Goal: Information Seeking & Learning: Understand process/instructions

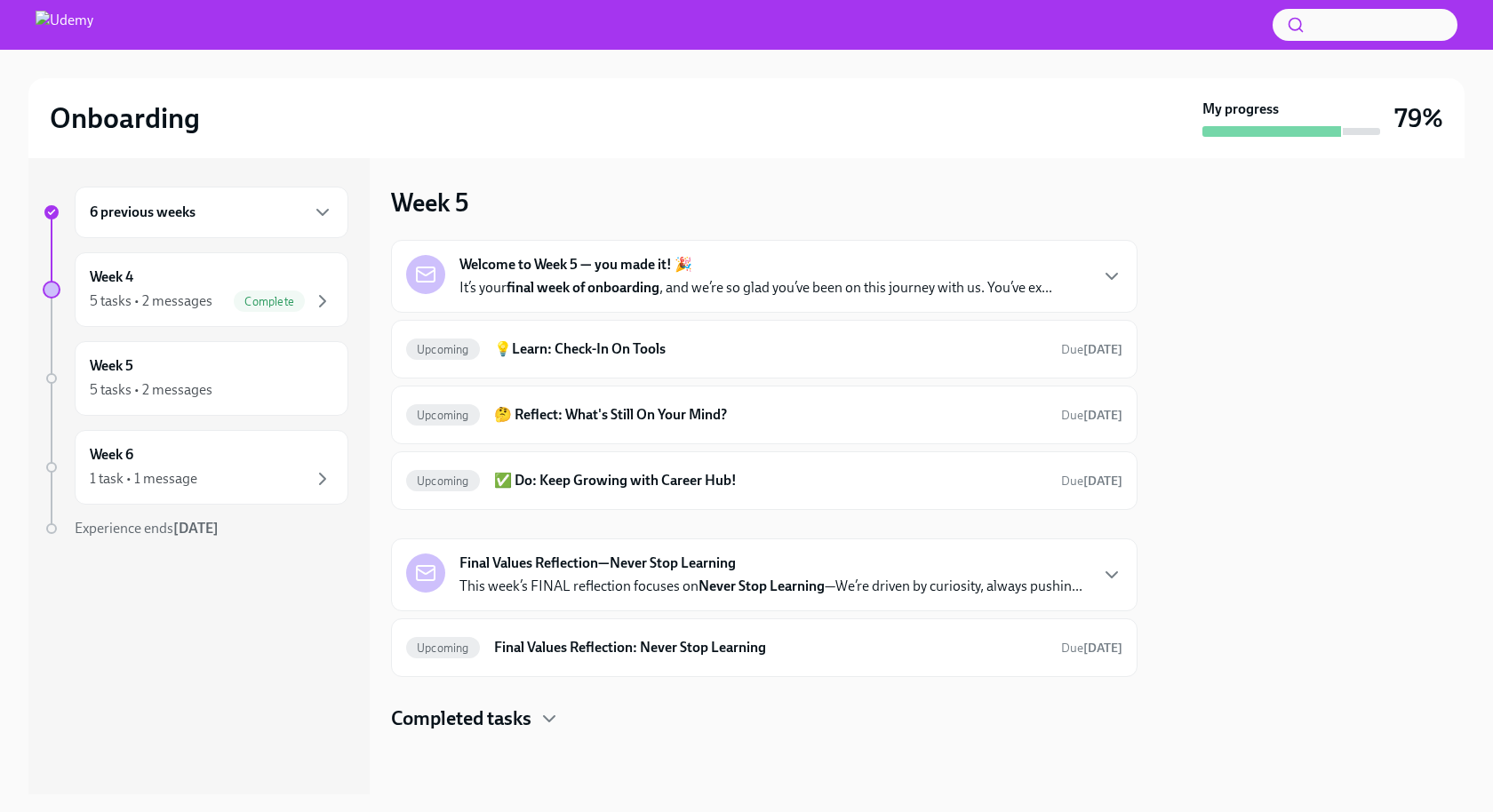
click at [187, 216] on h6 "6 previous weeks" at bounding box center [142, 213] width 106 height 19
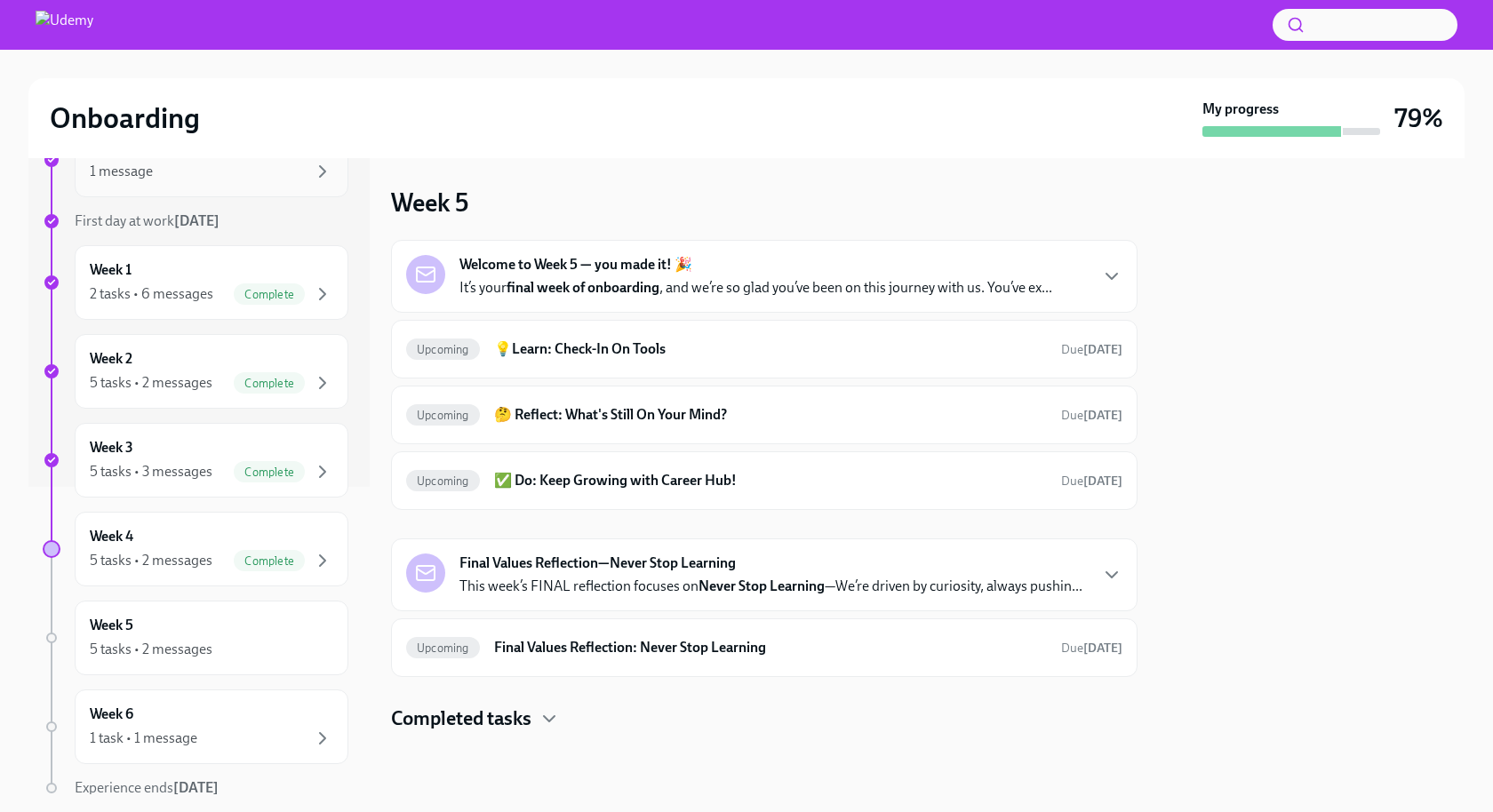
scroll to position [330, 0]
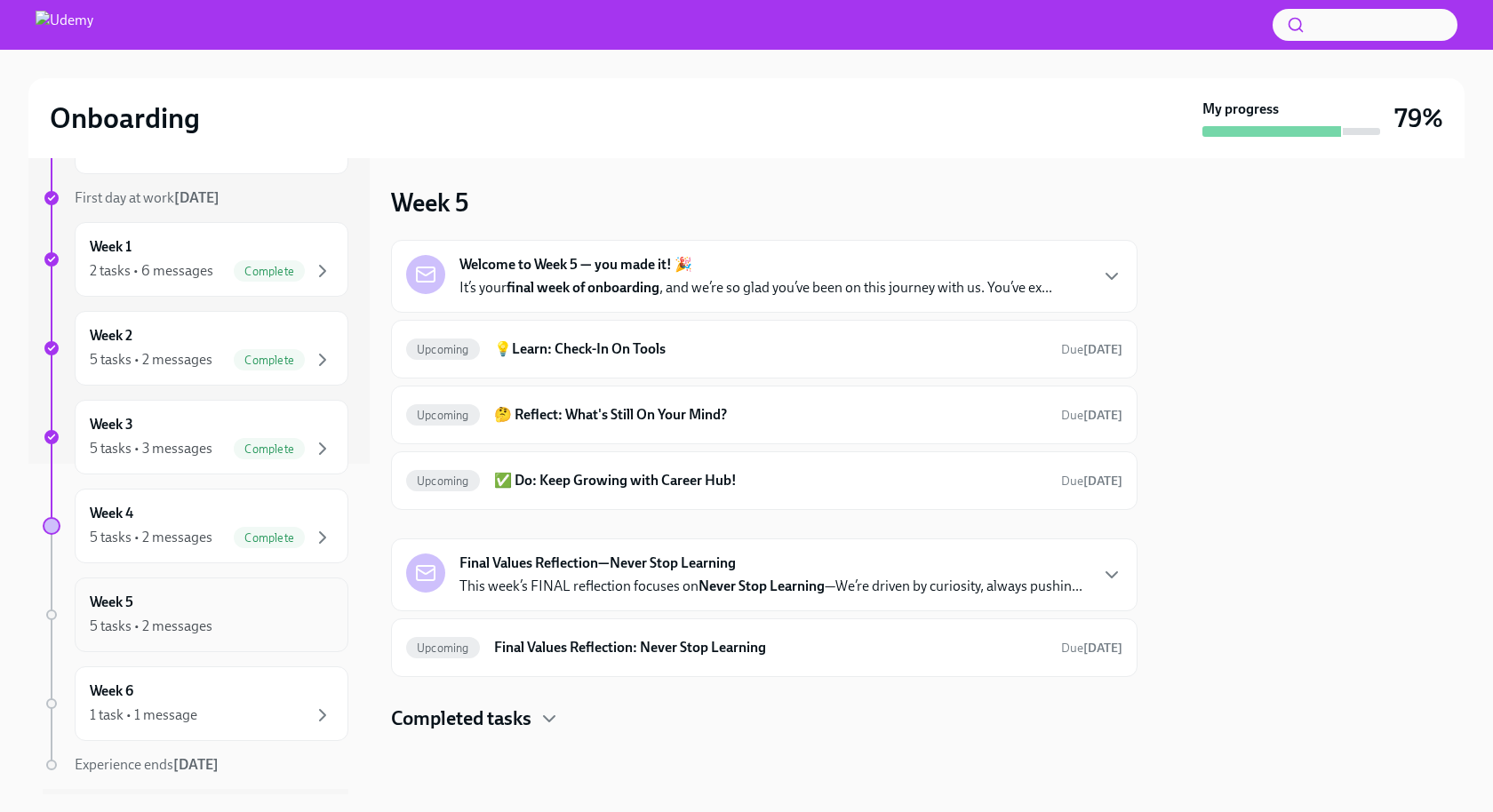
click at [172, 616] on div "5 tasks • 2 messages" at bounding box center [211, 626] width 244 height 21
click at [620, 351] on h6 "💡Learn: Check-In On Tools" at bounding box center [770, 349] width 553 height 19
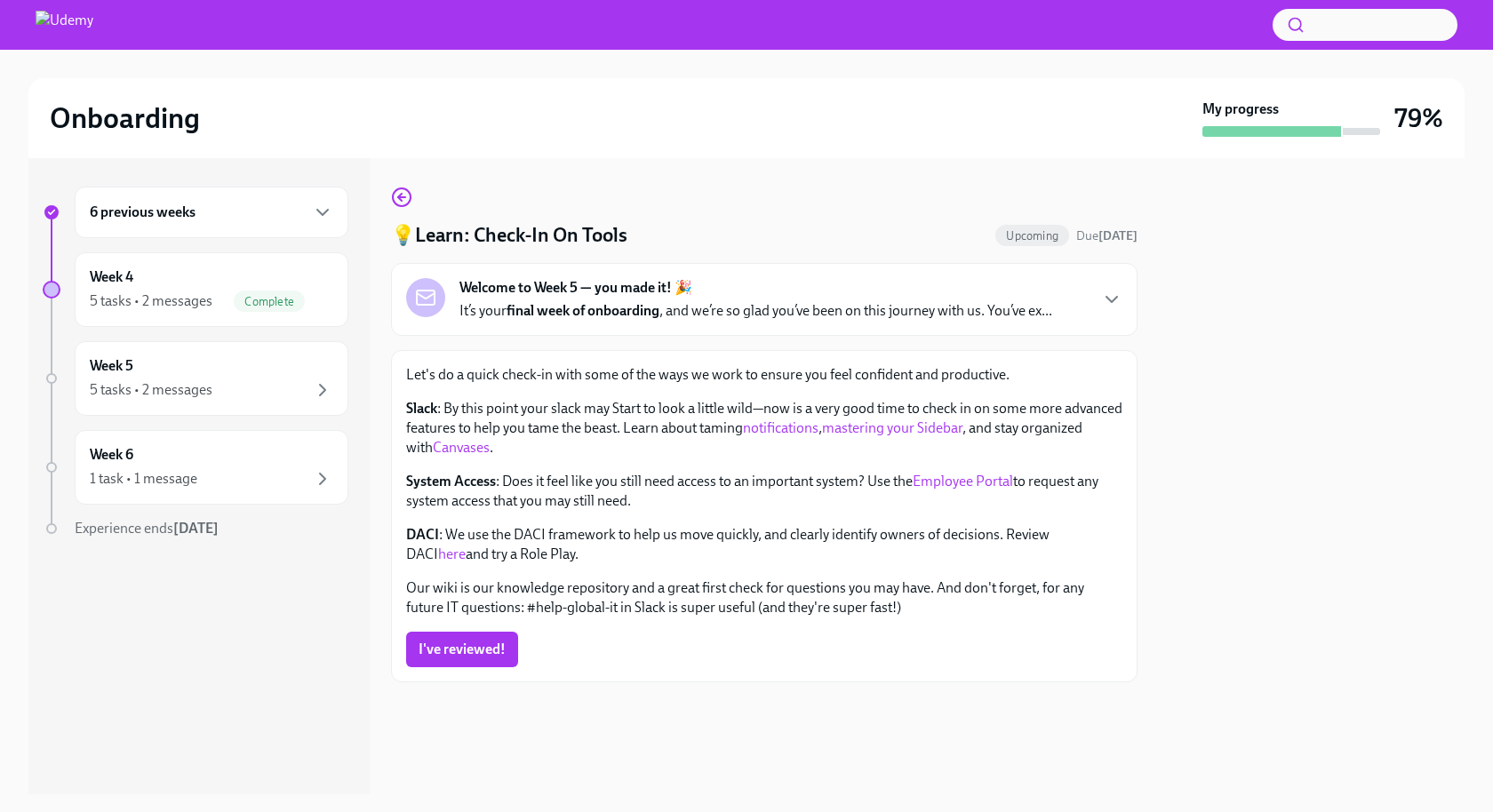
click at [724, 304] on p "It’s your final week of onboarding , and we’re so glad you’ve been on this jour…" at bounding box center [756, 311] width 593 height 19
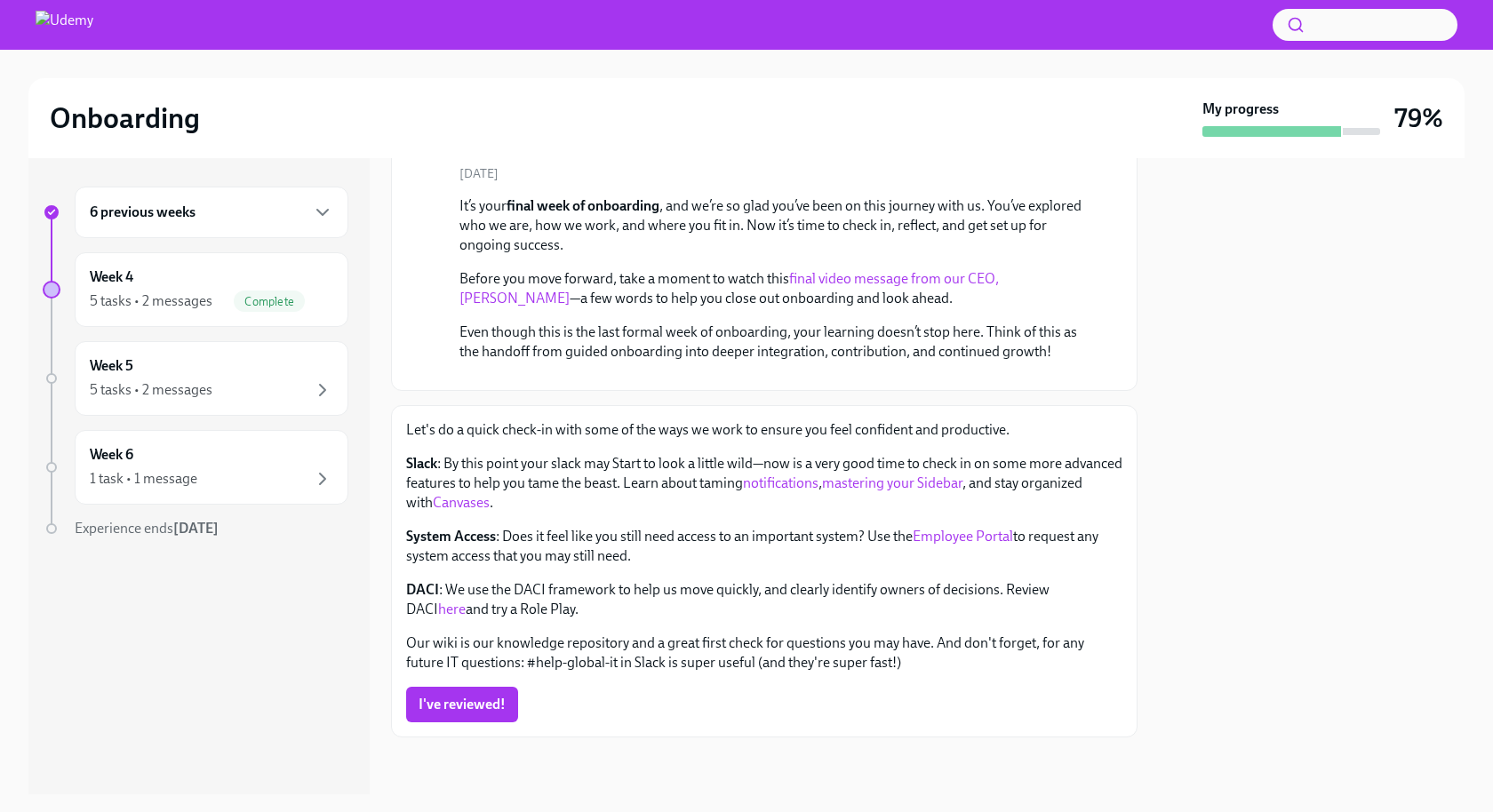
scroll to position [347, 0]
click at [894, 492] on link "mastering your Sidebar" at bounding box center [892, 483] width 141 height 17
click at [490, 511] on link "Canvases" at bounding box center [461, 502] width 57 height 17
click at [959, 545] on link "Employee Portal" at bounding box center [963, 536] width 100 height 17
click at [466, 610] on link "here" at bounding box center [451, 609] width 28 height 17
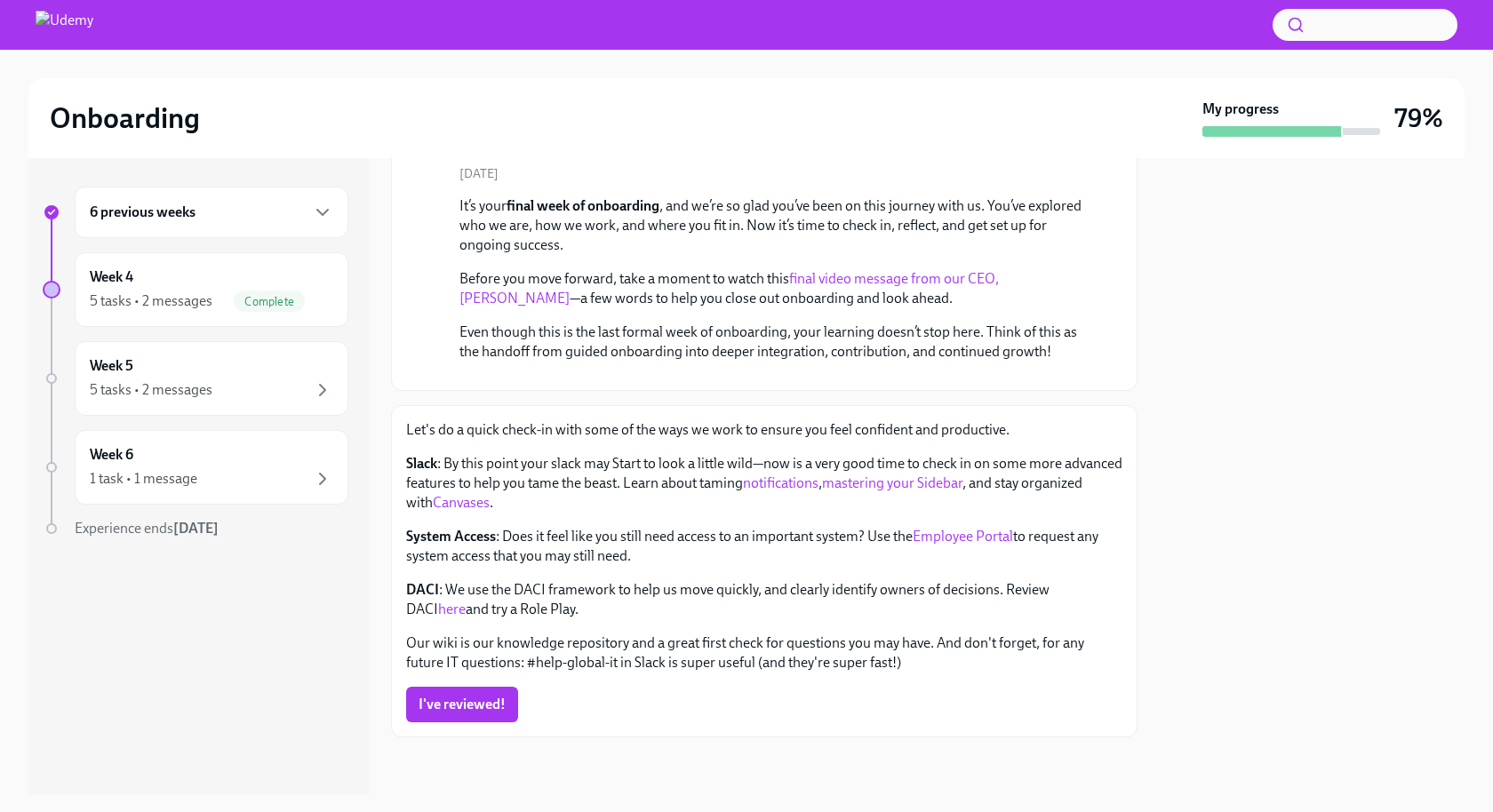
scroll to position [366, 0]
click at [462, 706] on span "I've reviewed!" at bounding box center [462, 704] width 87 height 17
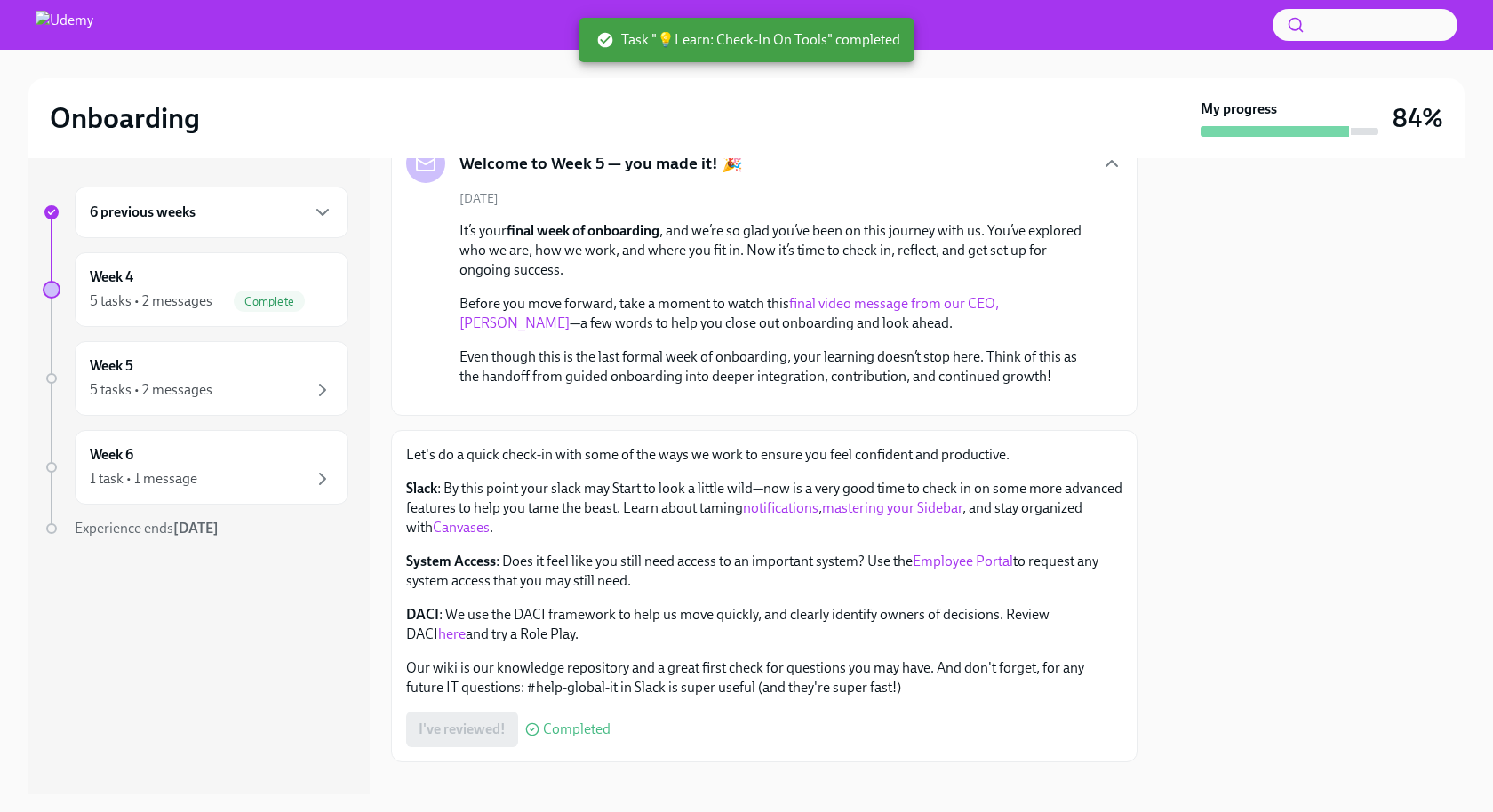
scroll to position [0, 0]
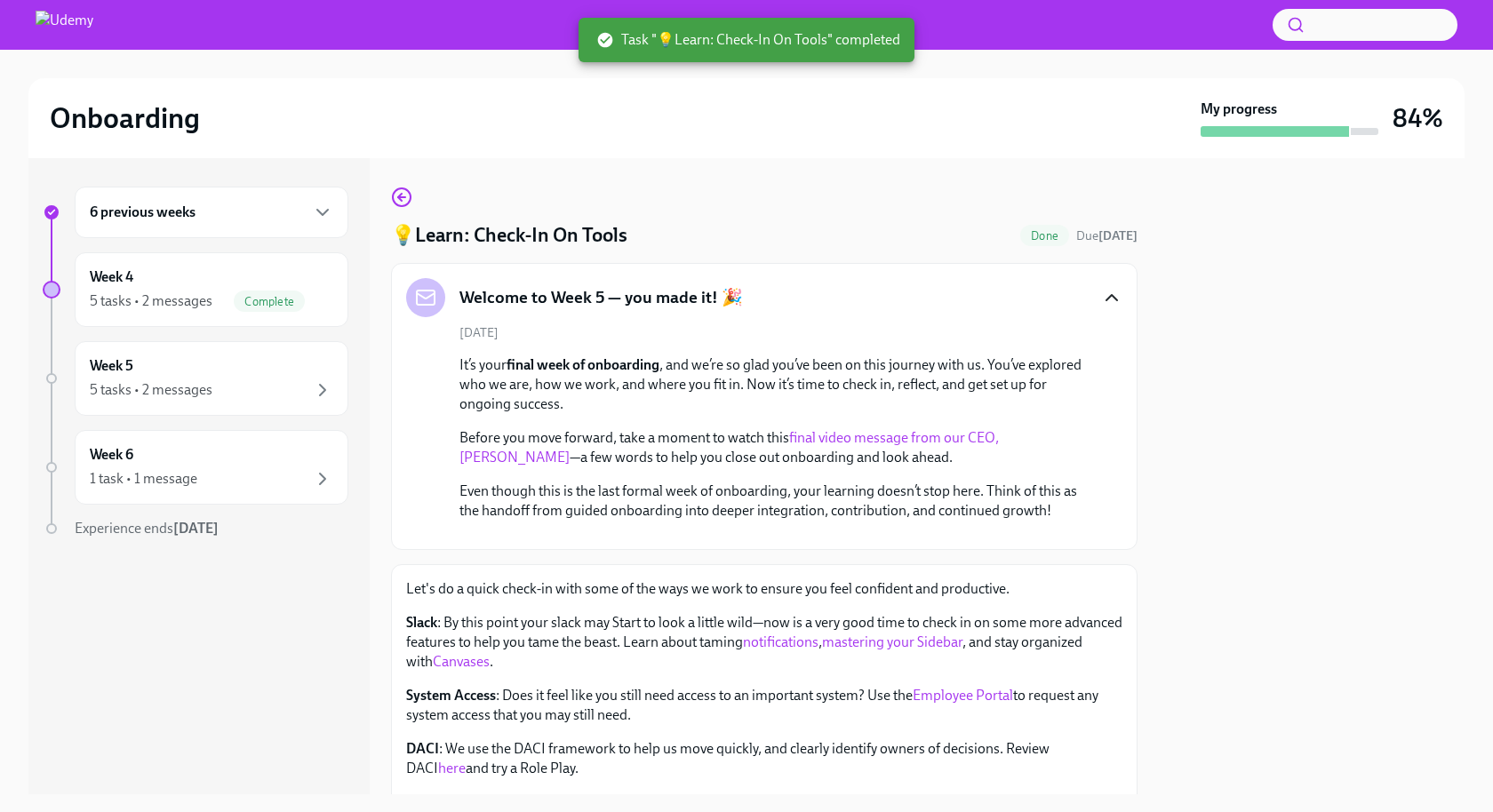
click at [1113, 297] on icon "button" at bounding box center [1112, 297] width 21 height 21
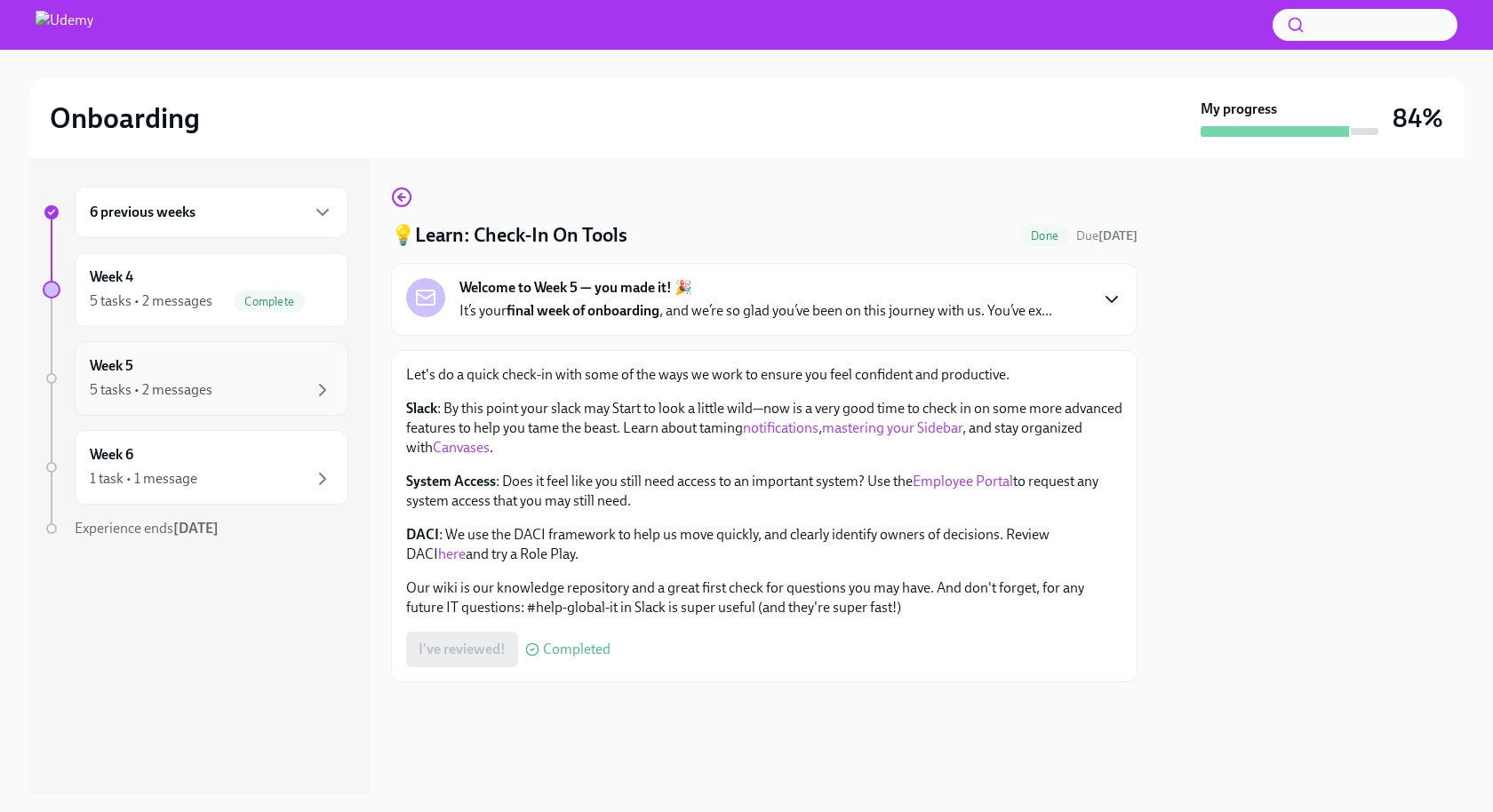
click at [194, 370] on div "Week 5 5 tasks • 2 messages" at bounding box center [211, 378] width 244 height 44
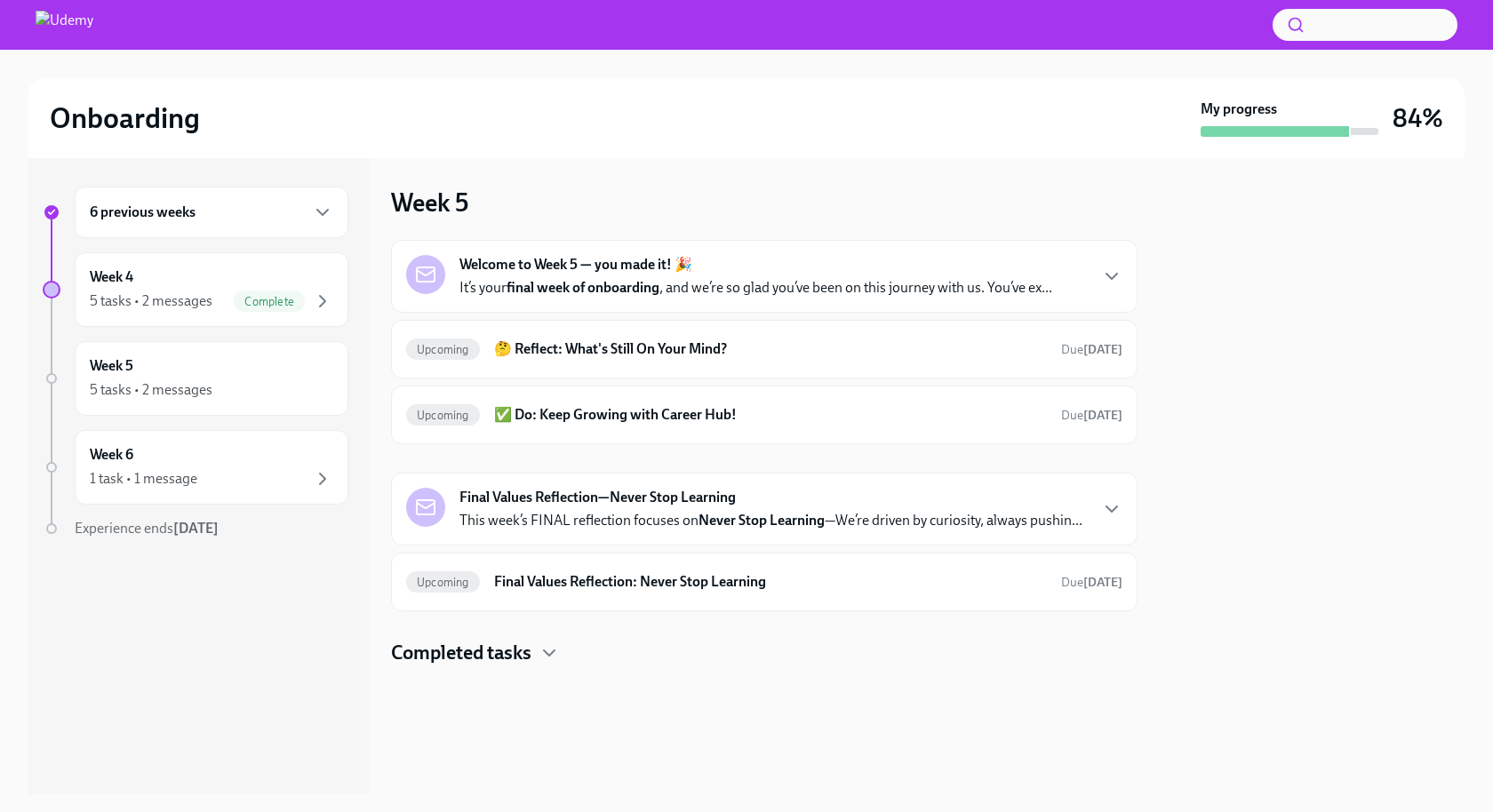
click at [694, 290] on p "It’s your final week of onboarding , and we’re so glad you’ve been on this jour…" at bounding box center [756, 288] width 593 height 19
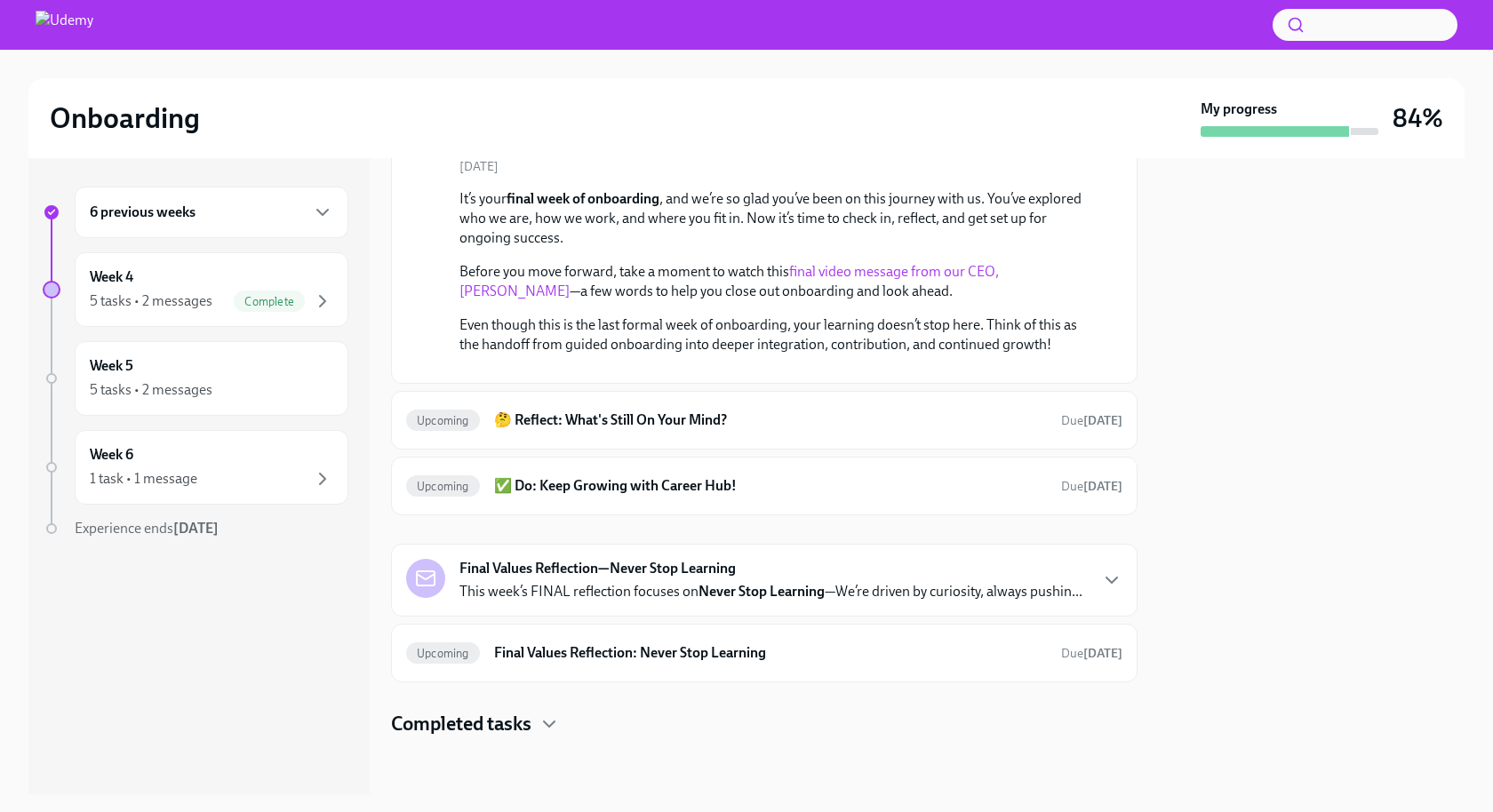
scroll to position [347, 0]
click at [501, 725] on h4 "Completed tasks" at bounding box center [461, 724] width 141 height 27
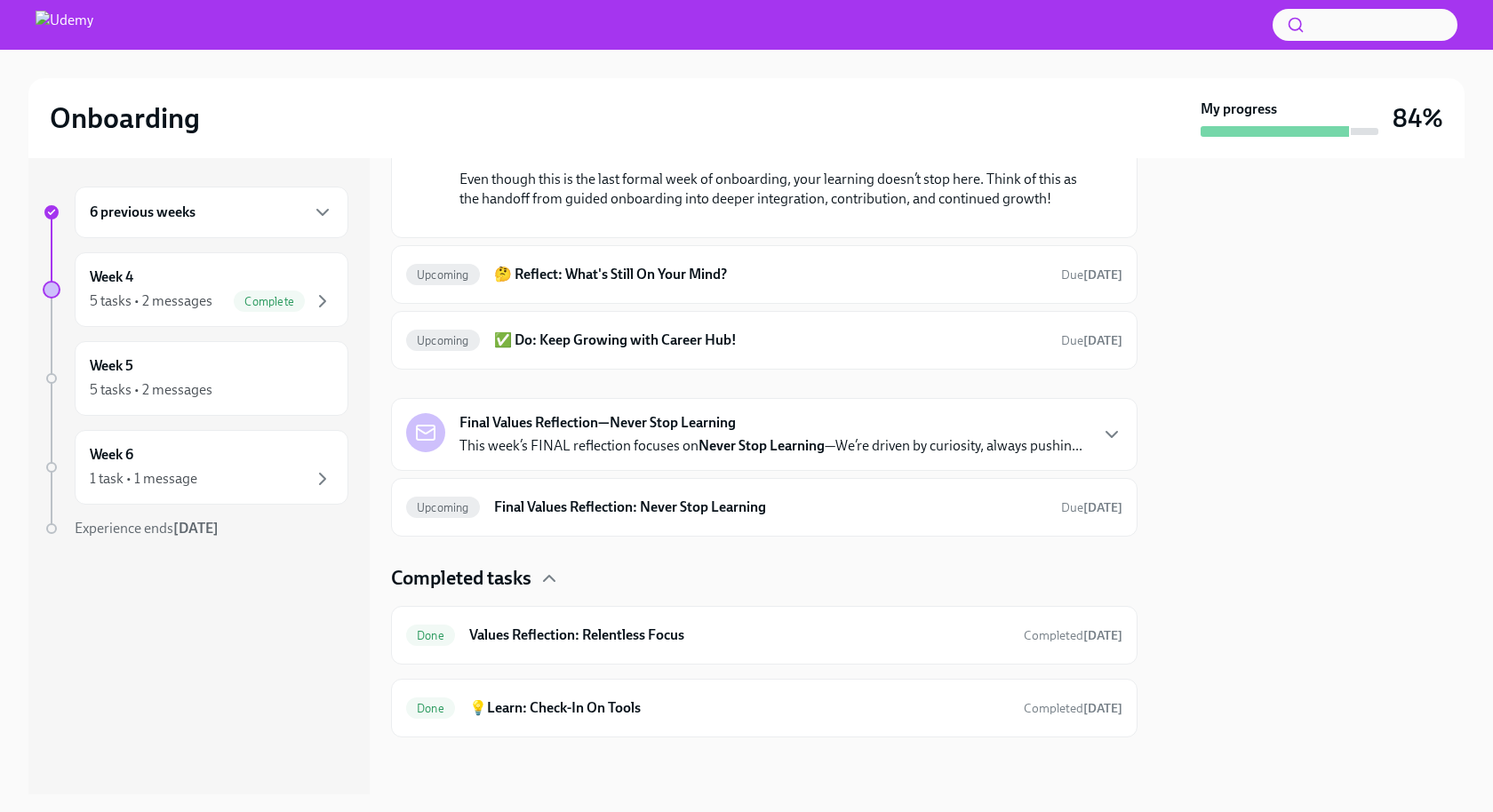
scroll to position [393, 0]
click at [608, 284] on h6 "🤔 Reflect: What's Still On Your Mind?" at bounding box center [770, 274] width 553 height 19
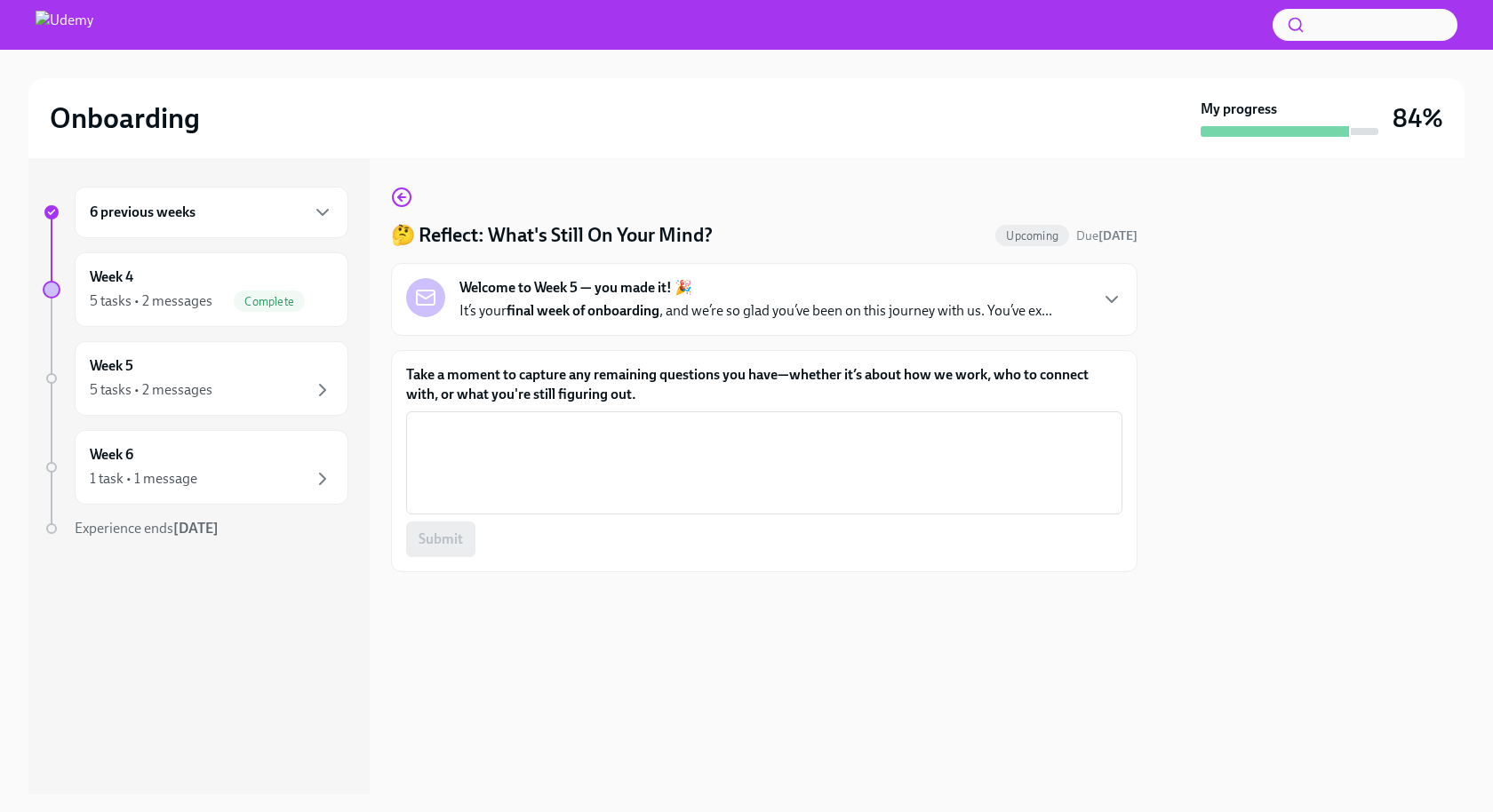
click at [596, 322] on div "Welcome to Week 5 — you made it! 🎉 It’s your final week of onboarding , and we’…" at bounding box center [764, 299] width 747 height 73
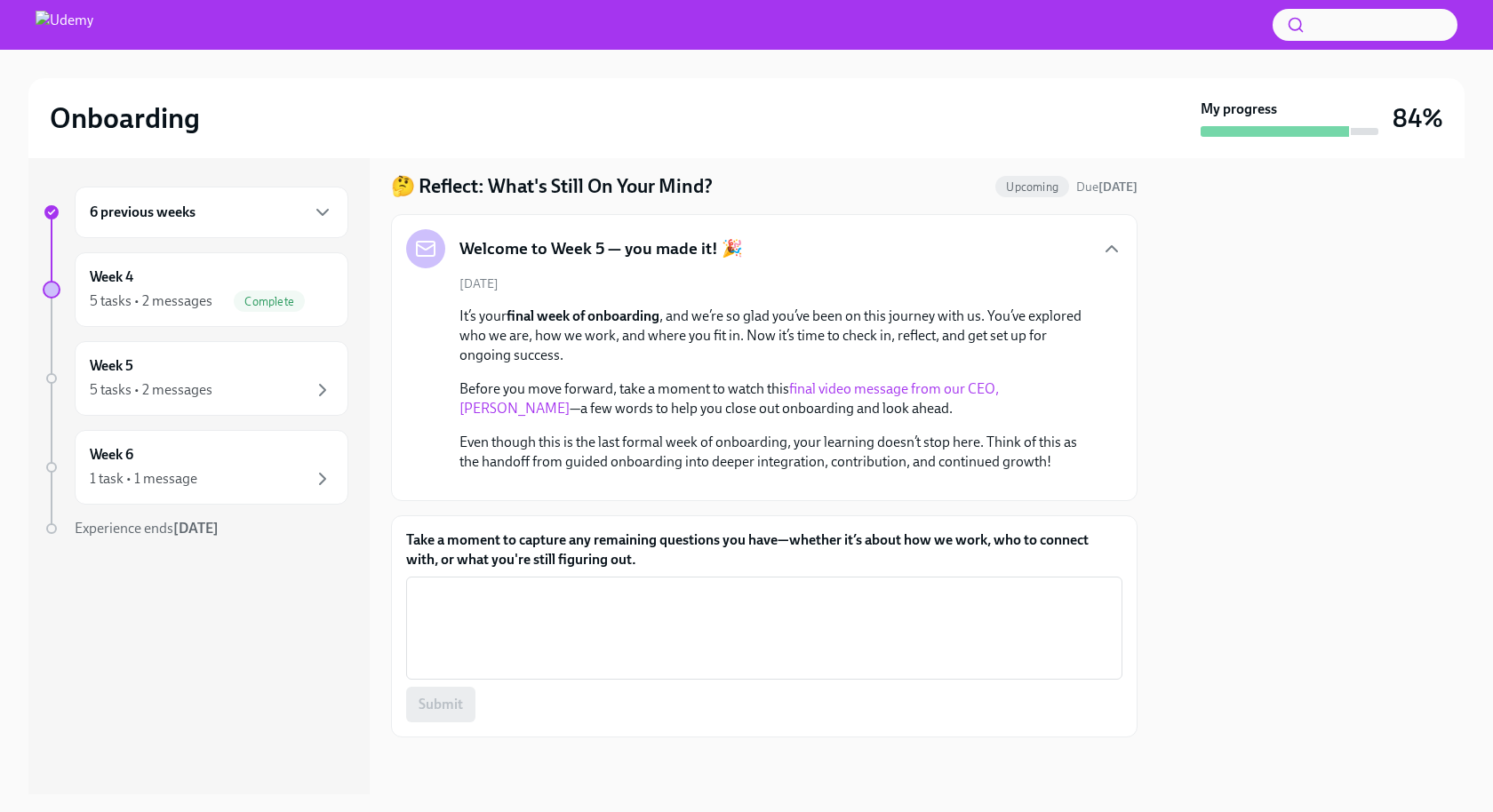
scroll to position [256, 0]
